Goal: Task Accomplishment & Management: Use online tool/utility

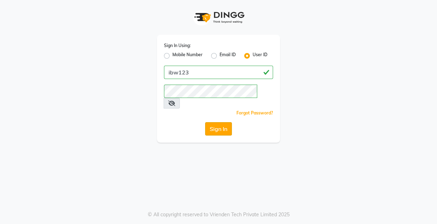
click at [213, 122] on button "Sign In" at bounding box center [218, 128] width 27 height 13
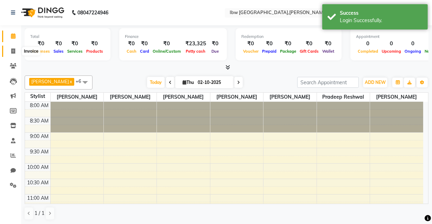
click at [12, 48] on span at bounding box center [13, 51] width 12 height 8
select select "8549"
select select "service"
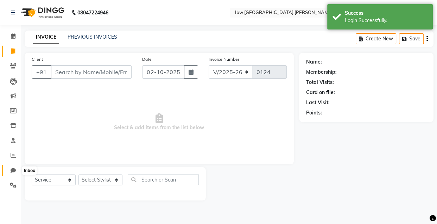
click at [13, 167] on span at bounding box center [13, 171] width 12 height 8
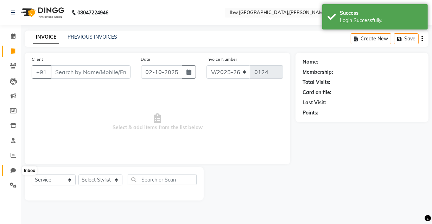
select select "100"
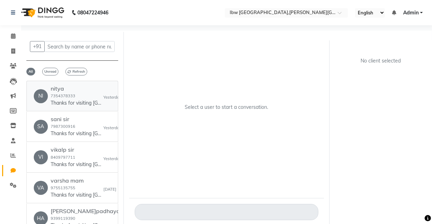
click at [73, 100] on p "Thanks for visiting [GEOGRAPHIC_DATA].[PERSON_NAME]r bill amount is 4740. Pleas…" at bounding box center [77, 103] width 53 height 7
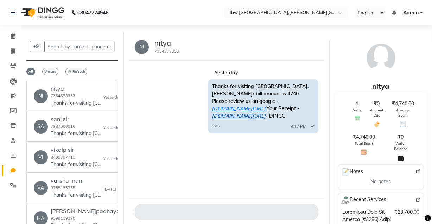
click at [260, 113] on link "[DOMAIN_NAME][URL]" at bounding box center [239, 116] width 54 height 6
click at [15, 51] on span at bounding box center [13, 51] width 12 height 8
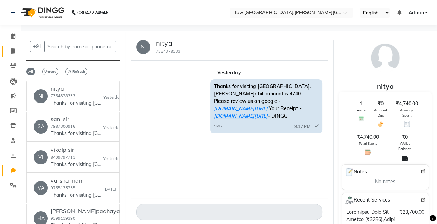
select select "service"
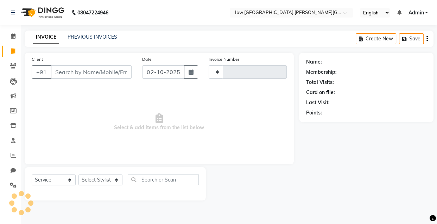
type input "0124"
select select "8549"
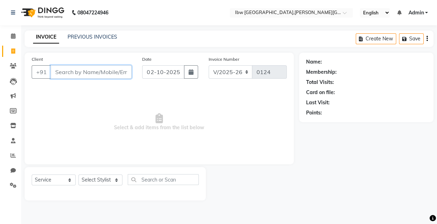
click at [63, 72] on input "Client" at bounding box center [91, 71] width 81 height 13
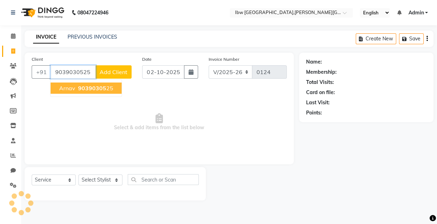
type input "9039030525"
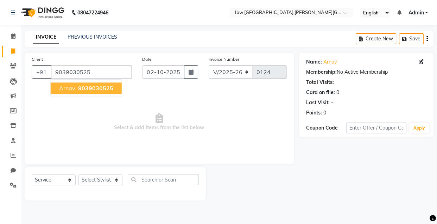
click at [81, 88] on span "9039030525" at bounding box center [95, 88] width 35 height 7
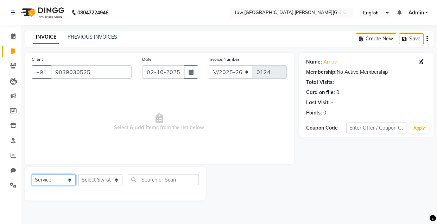
click at [71, 179] on select "Select Service Product Membership Package Voucher Prepaid Gift Card" at bounding box center [54, 180] width 44 height 11
click at [32, 175] on select "Select Service Product Membership Package Voucher Prepaid Gift Card" at bounding box center [54, 180] width 44 height 11
click at [117, 179] on select "Select St[PERSON_NAME]i[PERSON_NAME] Jatav Manager mukesh sen Pradeep re[PERSON…" at bounding box center [100, 180] width 44 height 11
select select "89188"
click at [78, 175] on select "Select St[PERSON_NAME]i[PERSON_NAME] Jatav Manager mukesh sen Pradeep re[PERSON…" at bounding box center [100, 180] width 44 height 11
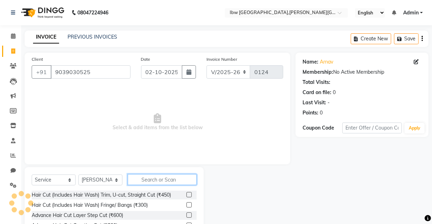
click at [152, 179] on input "text" at bounding box center [162, 179] width 69 height 11
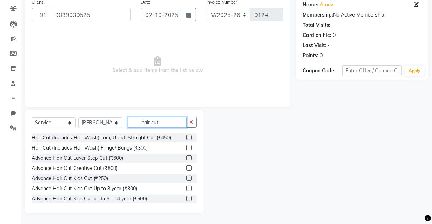
click at [166, 124] on input "hair cut" at bounding box center [157, 122] width 59 height 11
type input "h"
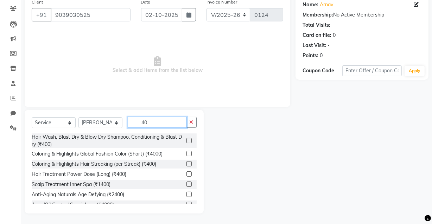
type input "4"
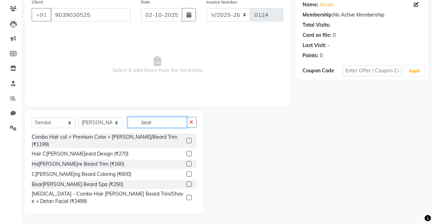
type input "bear"
click at [186, 161] on label at bounding box center [188, 163] width 5 height 5
click at [186, 162] on input "checkbox" at bounding box center [188, 164] width 5 height 5
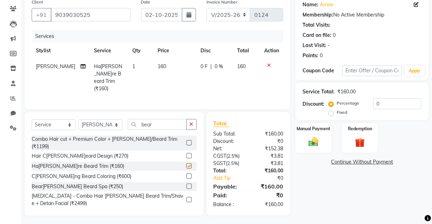
checkbox input "false"
click at [191, 122] on icon "button" at bounding box center [192, 124] width 4 height 5
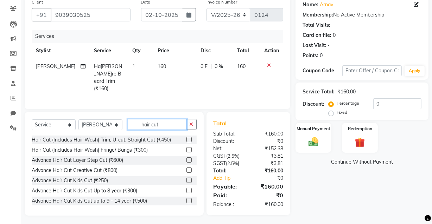
type input "hair cut"
click at [186, 148] on label at bounding box center [188, 149] width 5 height 5
click at [186, 148] on input "checkbox" at bounding box center [188, 150] width 5 height 5
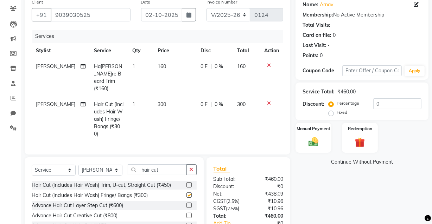
checkbox input "false"
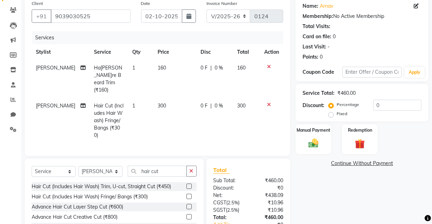
scroll to position [64, 0]
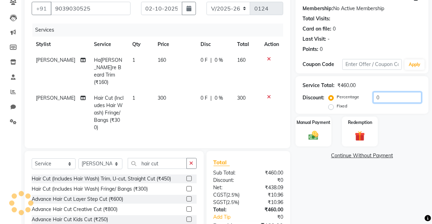
click at [378, 96] on input "0" at bounding box center [397, 97] width 48 height 11
type input "5"
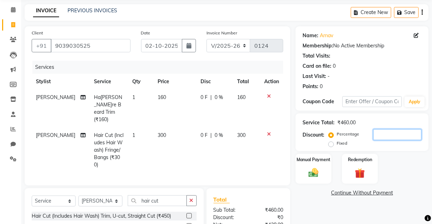
scroll to position [0, 0]
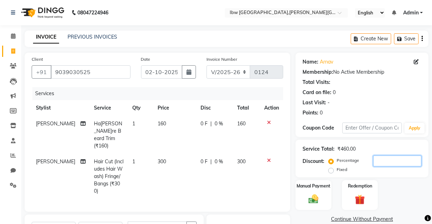
click at [384, 161] on input "number" at bounding box center [397, 161] width 48 height 11
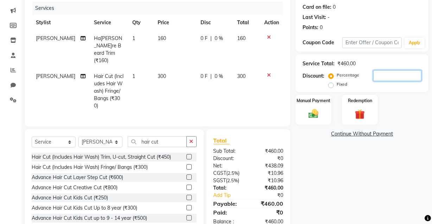
scroll to position [95, 0]
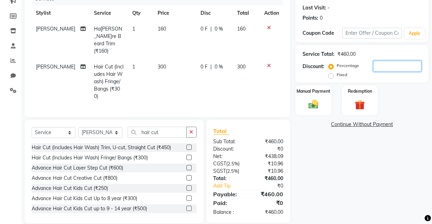
type input "5"
type input "6"
type input "7"
type input "8"
type input "9"
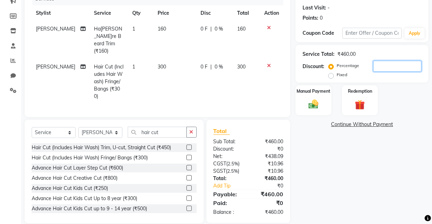
type input "0"
type input "13"
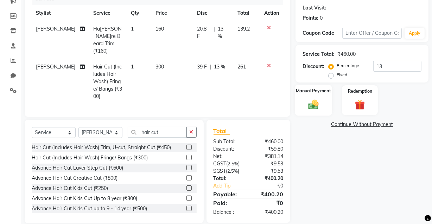
click at [315, 105] on img at bounding box center [313, 105] width 17 height 12
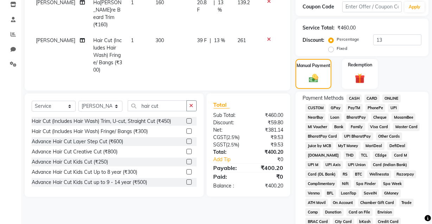
scroll to position [110, 0]
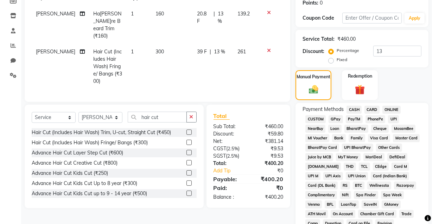
click at [356, 110] on span "CASH" at bounding box center [354, 110] width 15 height 8
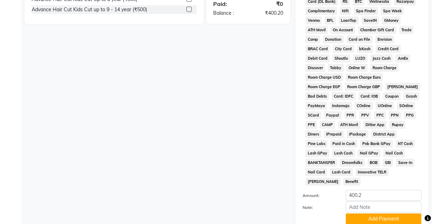
scroll to position [339, 0]
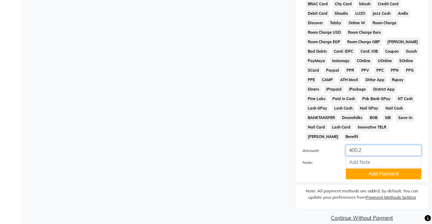
click at [365, 145] on input "400.2" at bounding box center [384, 150] width 76 height 11
type input "400"
click at [407, 169] on button "Add Payment" at bounding box center [384, 174] width 76 height 11
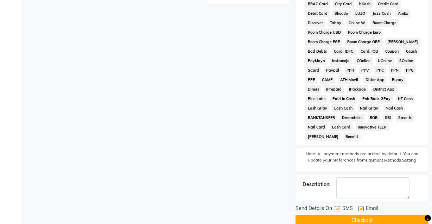
click at [363, 215] on button "Checkout" at bounding box center [362, 220] width 133 height 11
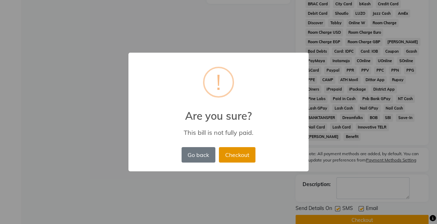
click at [247, 157] on button "Checkout" at bounding box center [237, 154] width 37 height 15
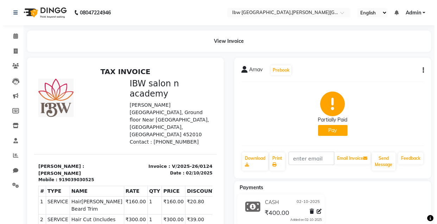
scroll to position [5, 0]
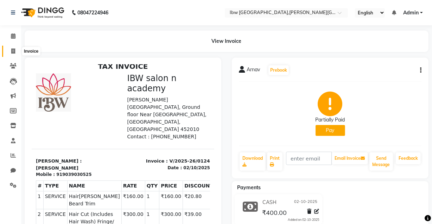
click at [12, 52] on icon at bounding box center [13, 51] width 4 height 5
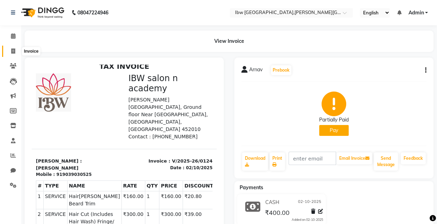
select select "service"
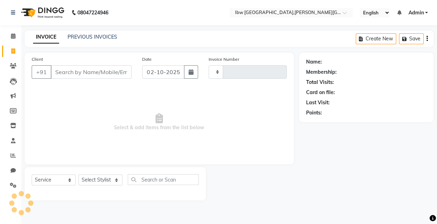
type input "0125"
select select "8549"
click at [14, 172] on icon at bounding box center [13, 170] width 5 height 5
select select "100"
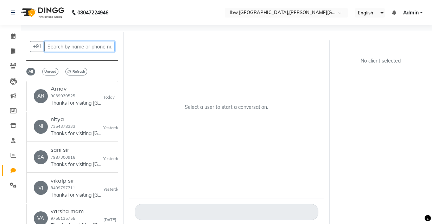
click at [51, 47] on input "text" at bounding box center [79, 46] width 70 height 11
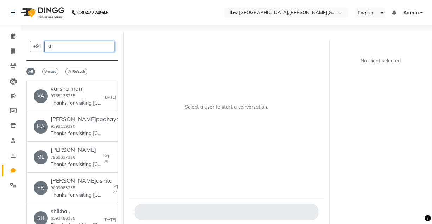
type input "s"
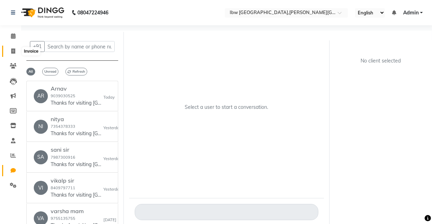
click at [12, 51] on icon at bounding box center [13, 51] width 4 height 5
select select "service"
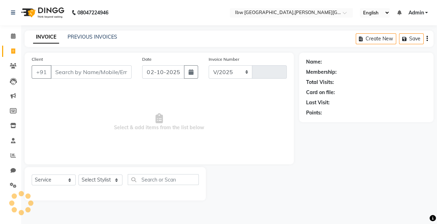
select select "8549"
type input "0125"
